Goal: Download file/media

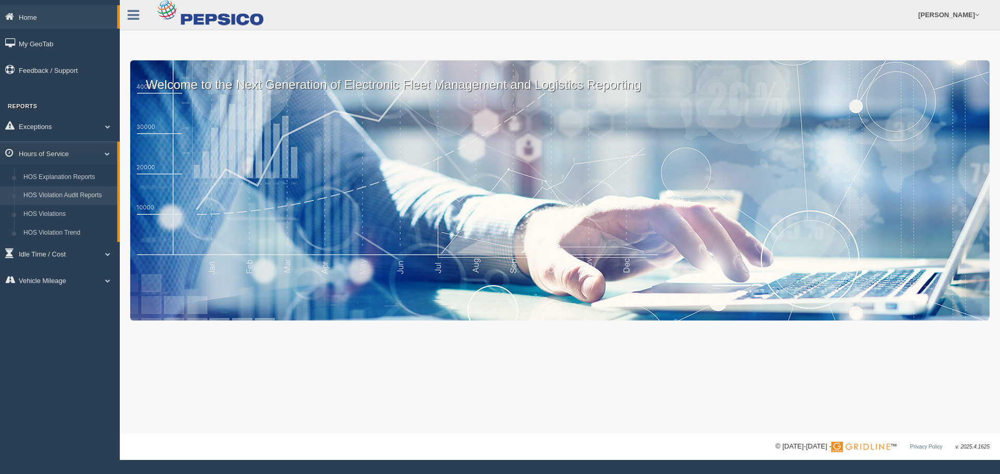
click at [61, 193] on link "HOS Violation Audit Reports" at bounding box center [68, 195] width 98 height 19
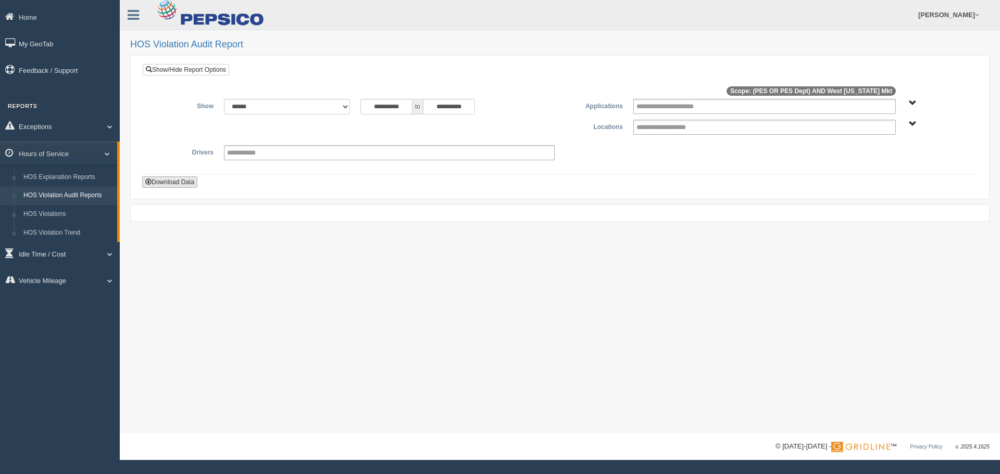
click at [181, 181] on button "Download Data" at bounding box center [169, 182] width 55 height 11
